Goal: Book appointment/travel/reservation

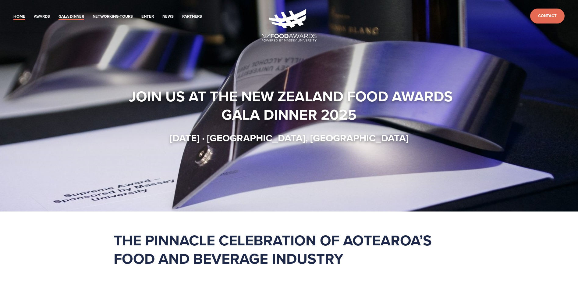
click at [79, 18] on link "Gala Dinner" at bounding box center [72, 16] width 26 height 7
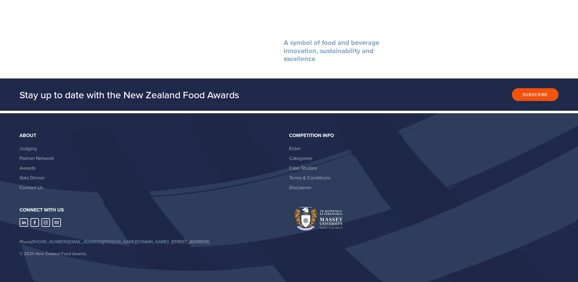
scroll to position [632, 0]
